Goal: Navigation & Orientation: Find specific page/section

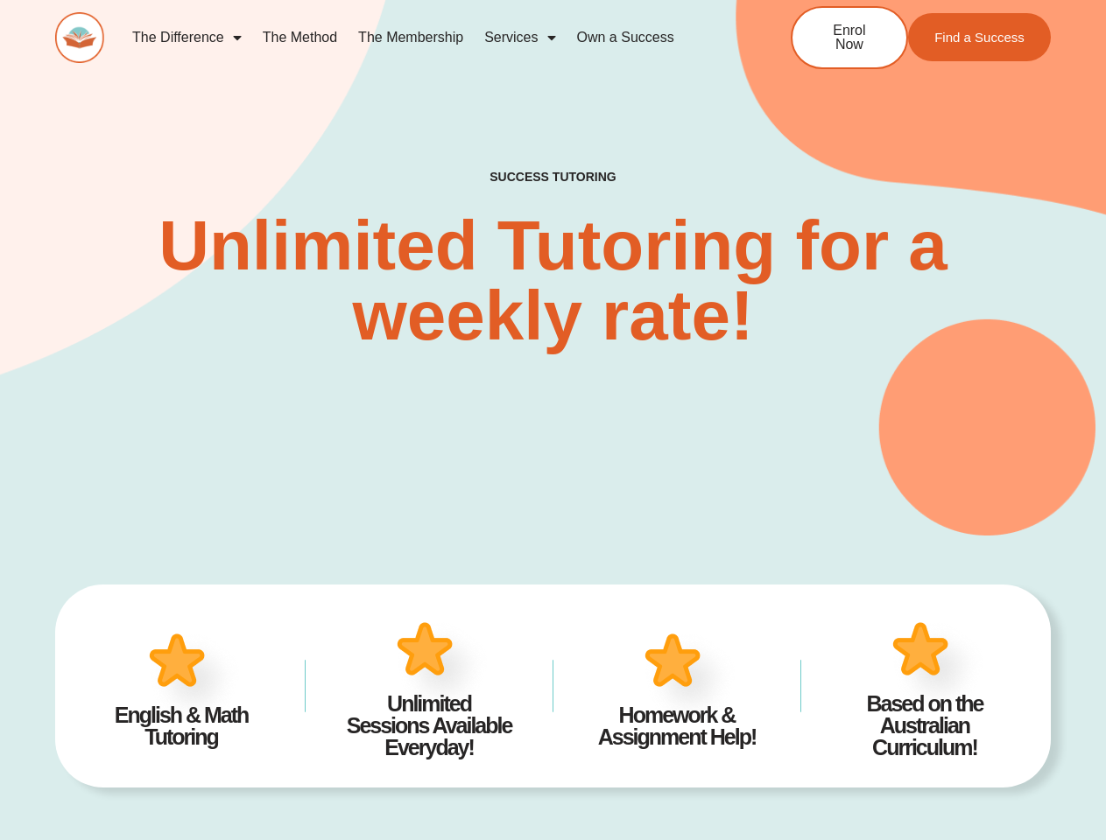
click at [552, 420] on div "SUCCESS TUTORING​ Unlimited Tutoring for a weekly rate!" at bounding box center [552, 234] width 995 height 604
click at [519, 38] on link "Services" at bounding box center [520, 38] width 92 height 40
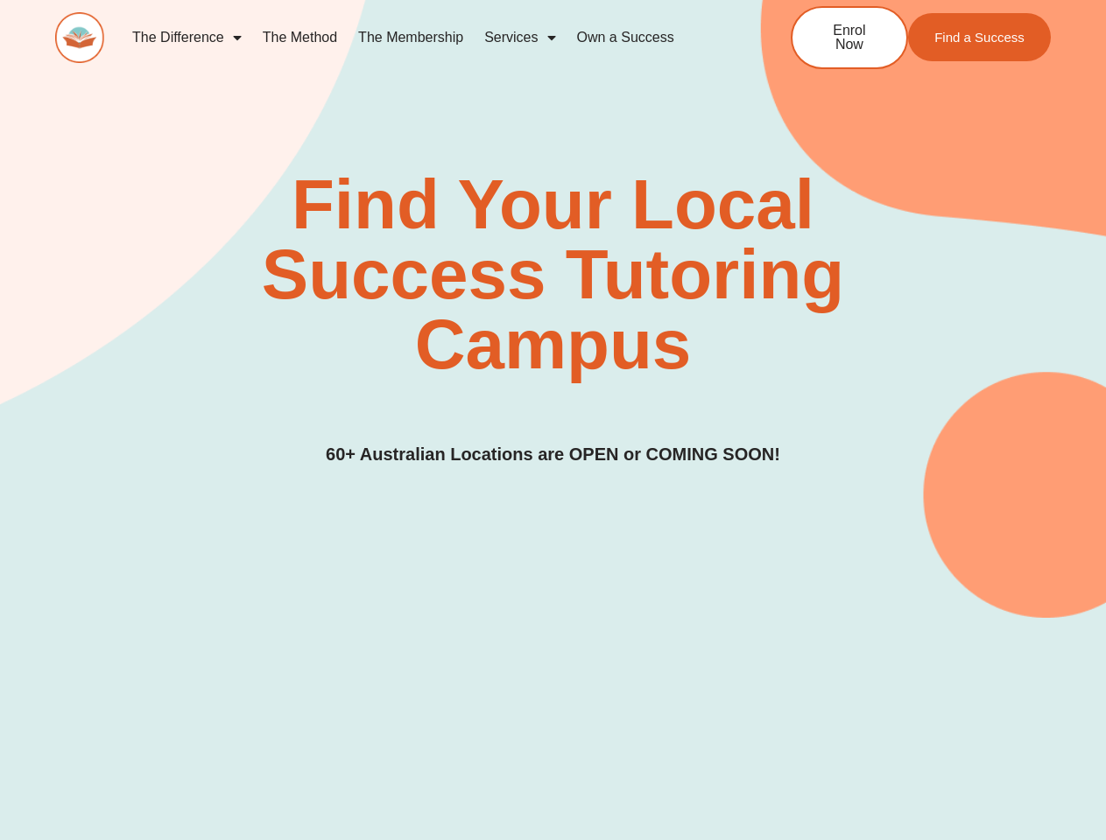
click at [552, 420] on div "Find Your Local Success Tutoring Campus 60+ Australian Locations are OPEN or CO…" at bounding box center [552, 319] width 995 height 299
click at [519, 38] on link "Services" at bounding box center [520, 38] width 92 height 40
